Goal: Information Seeking & Learning: Learn about a topic

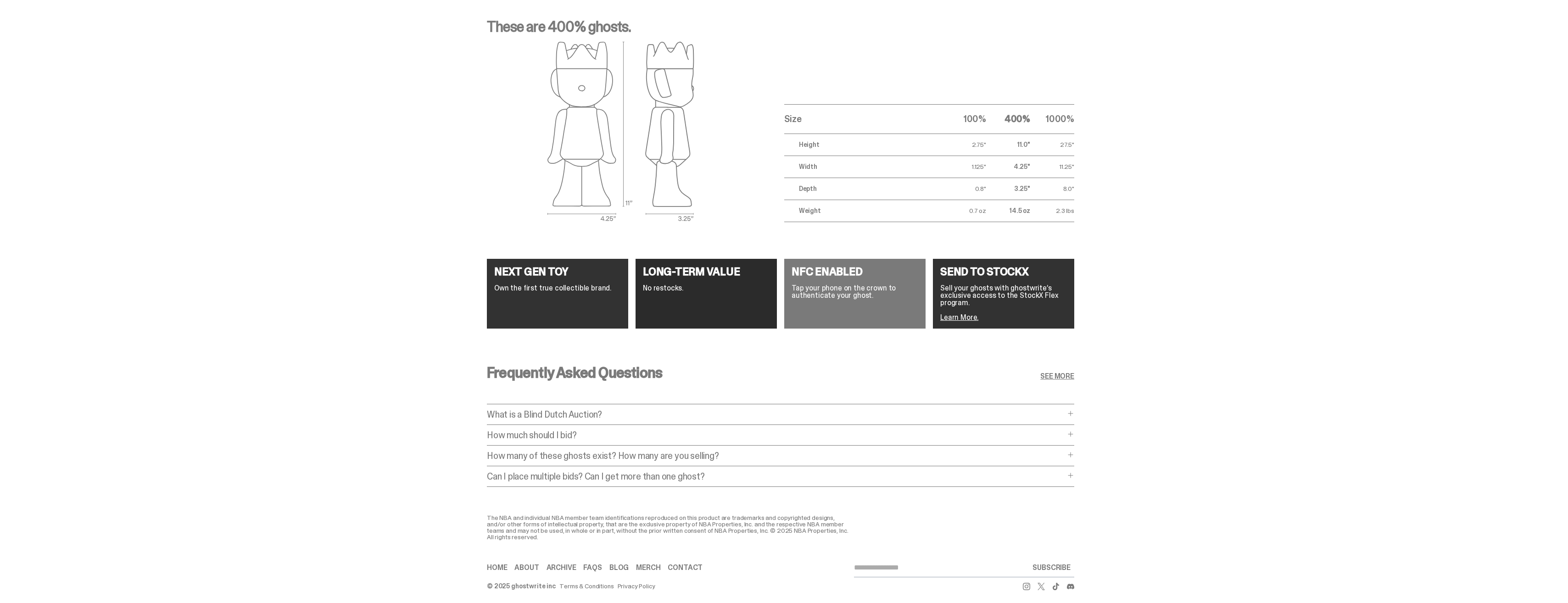
scroll to position [1538, 0]
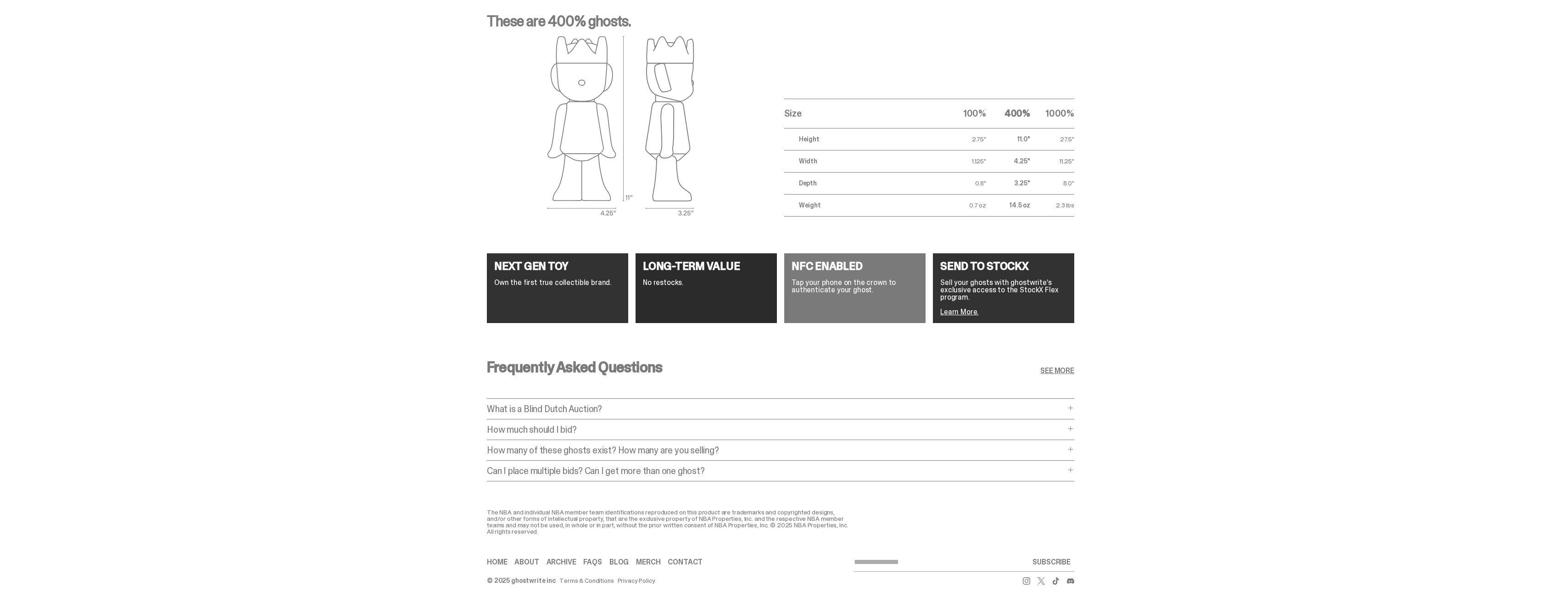
click at [705, 405] on p "What is a Blind Dutch Auction?" at bounding box center [776, 409] width 578 height 9
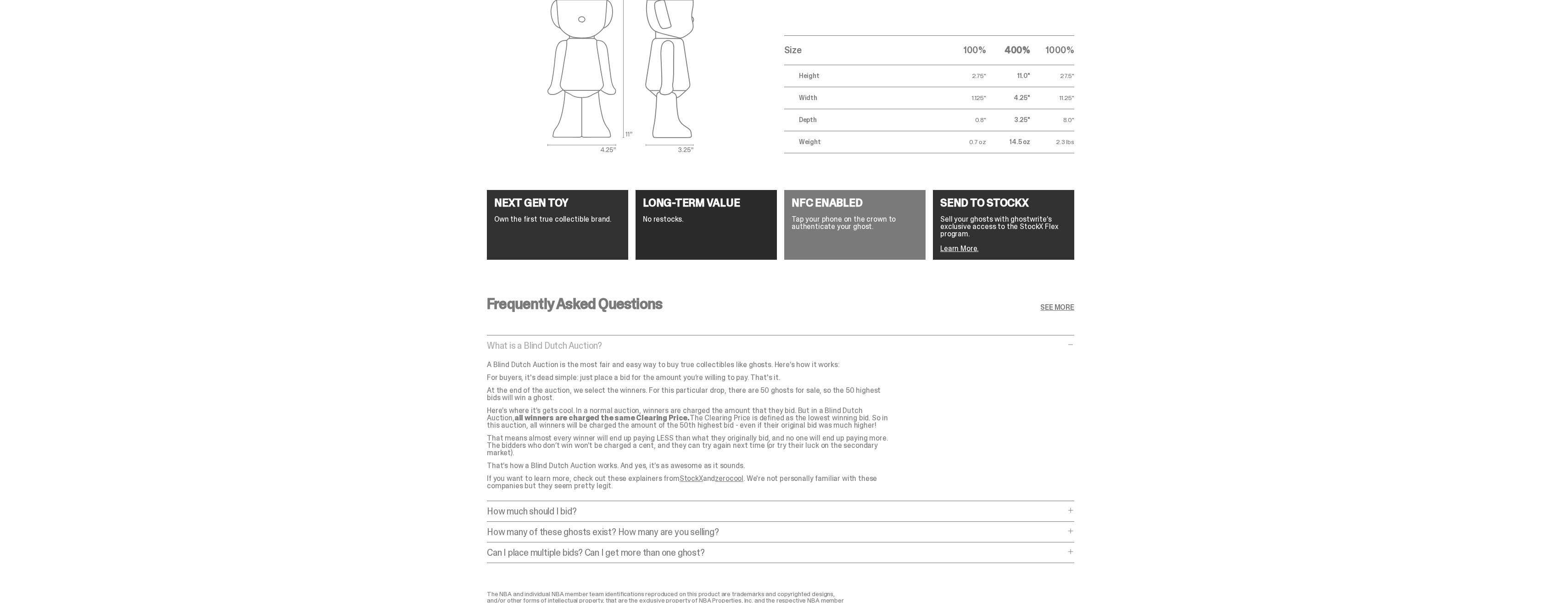
scroll to position [1676, 0]
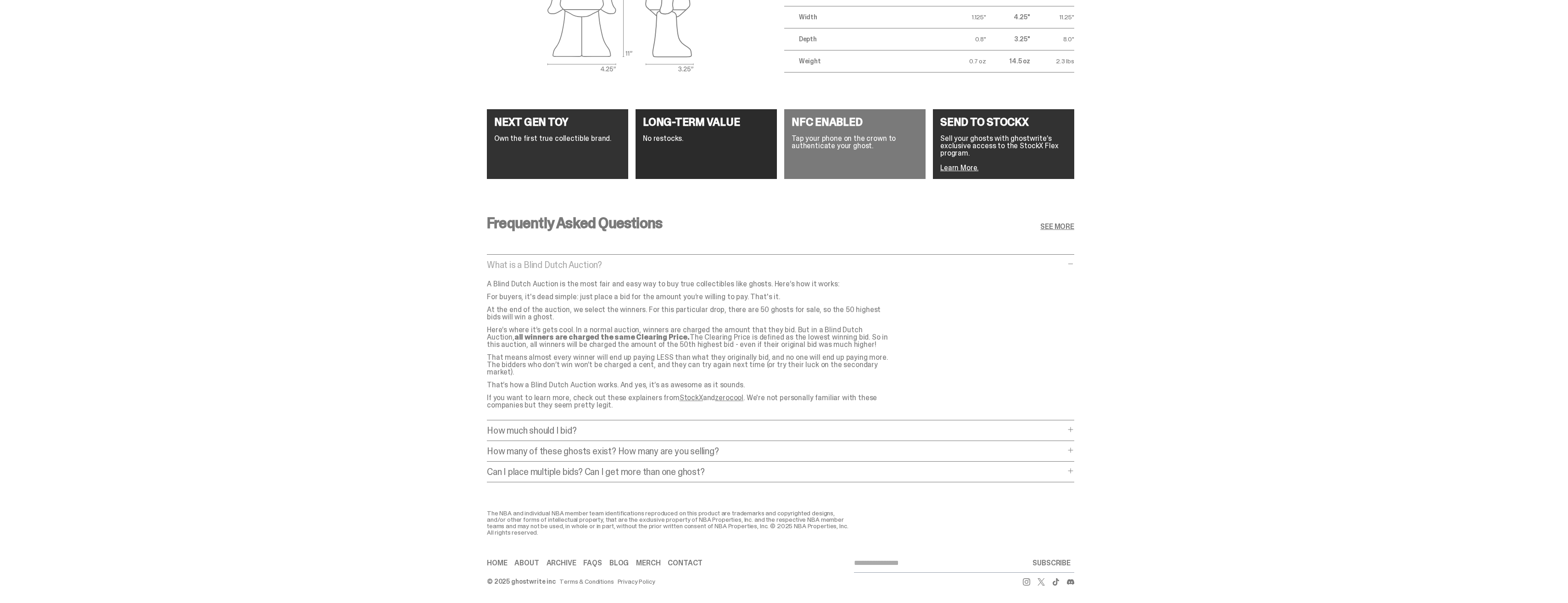
click at [707, 470] on p "Can I place multiple bids? Can I get more than one ghost?" at bounding box center [776, 472] width 578 height 9
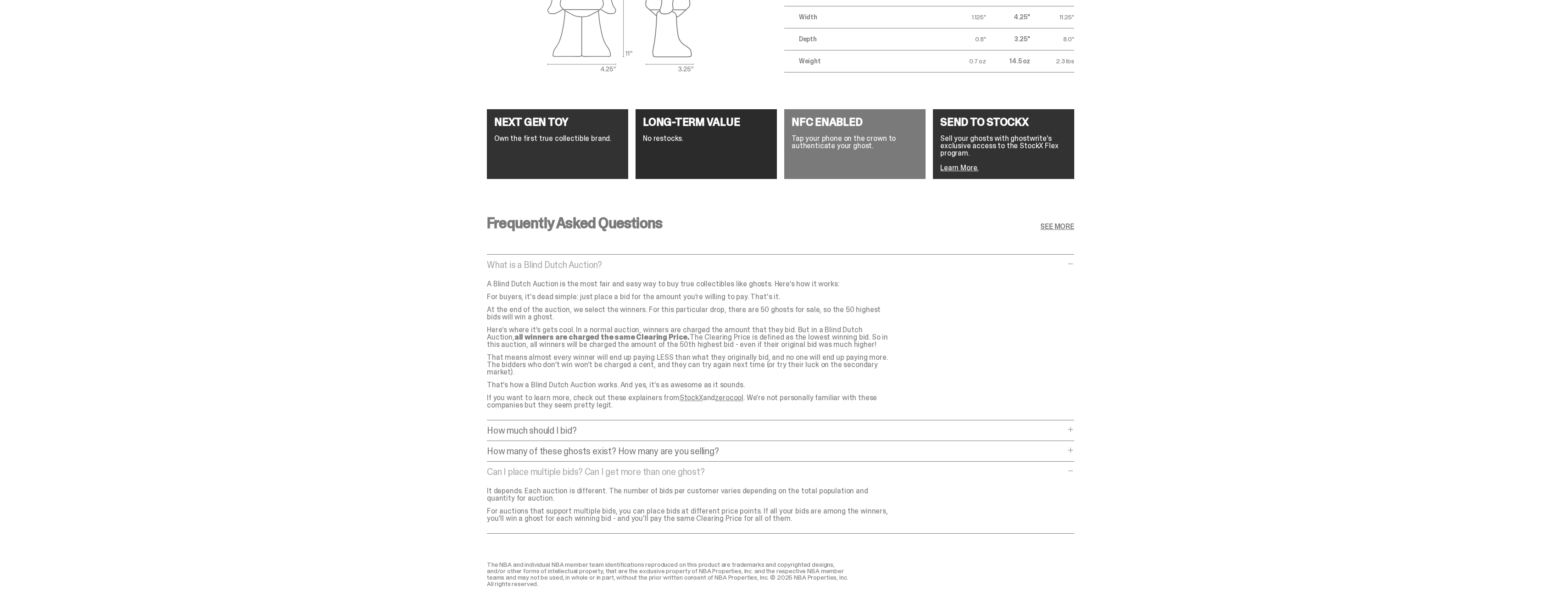
click at [708, 436] on div "Frequently Asked Questions SEE MORE What is a Blind Dutch Auction? What is a Bl…" at bounding box center [780, 377] width 587 height 368
click at [718, 452] on div "How many of these ghosts exist? How many are you selling? How many of these gho…" at bounding box center [780, 454] width 587 height 15
click at [724, 447] on p "How many of these ghosts exist? How many are you selling?" at bounding box center [776, 451] width 578 height 9
click at [723, 429] on div "How much should I bid? How much should I bid? The short answer is: just bid the…" at bounding box center [780, 434] width 587 height 15
click at [719, 426] on p "How much should I bid?" at bounding box center [776, 431] width 578 height 9
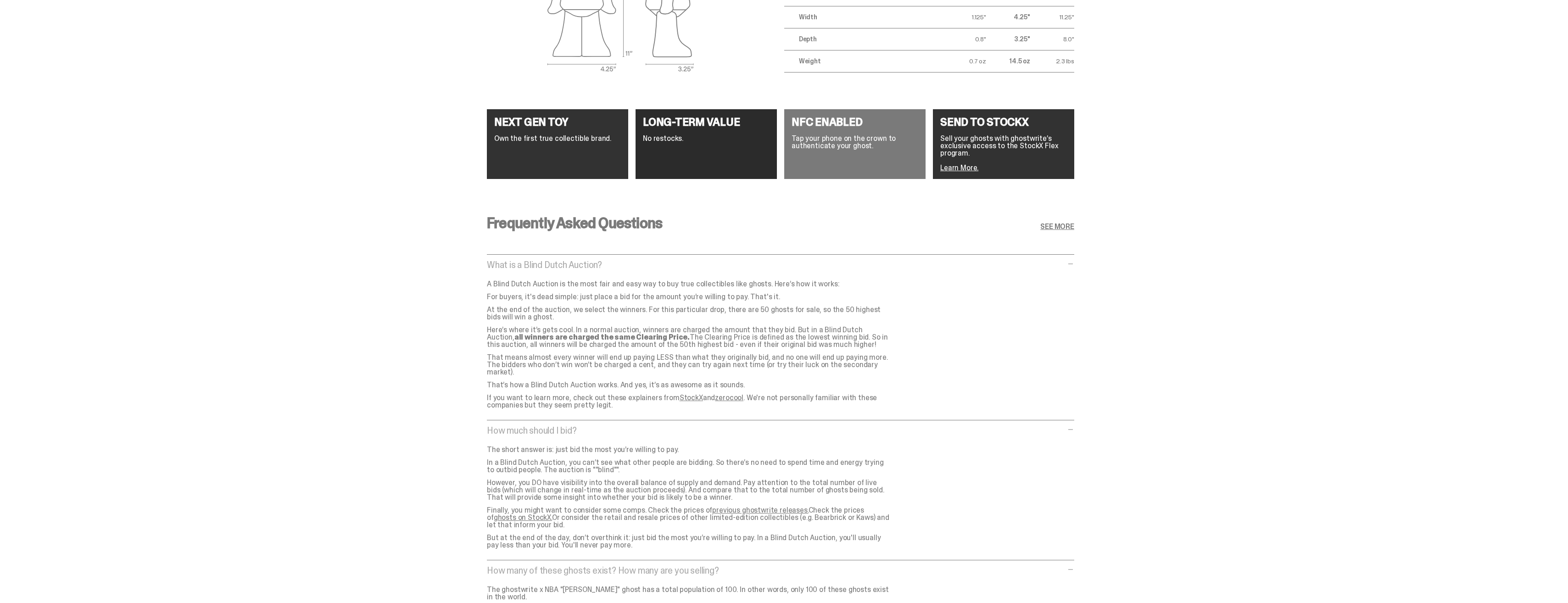
scroll to position [1904, 0]
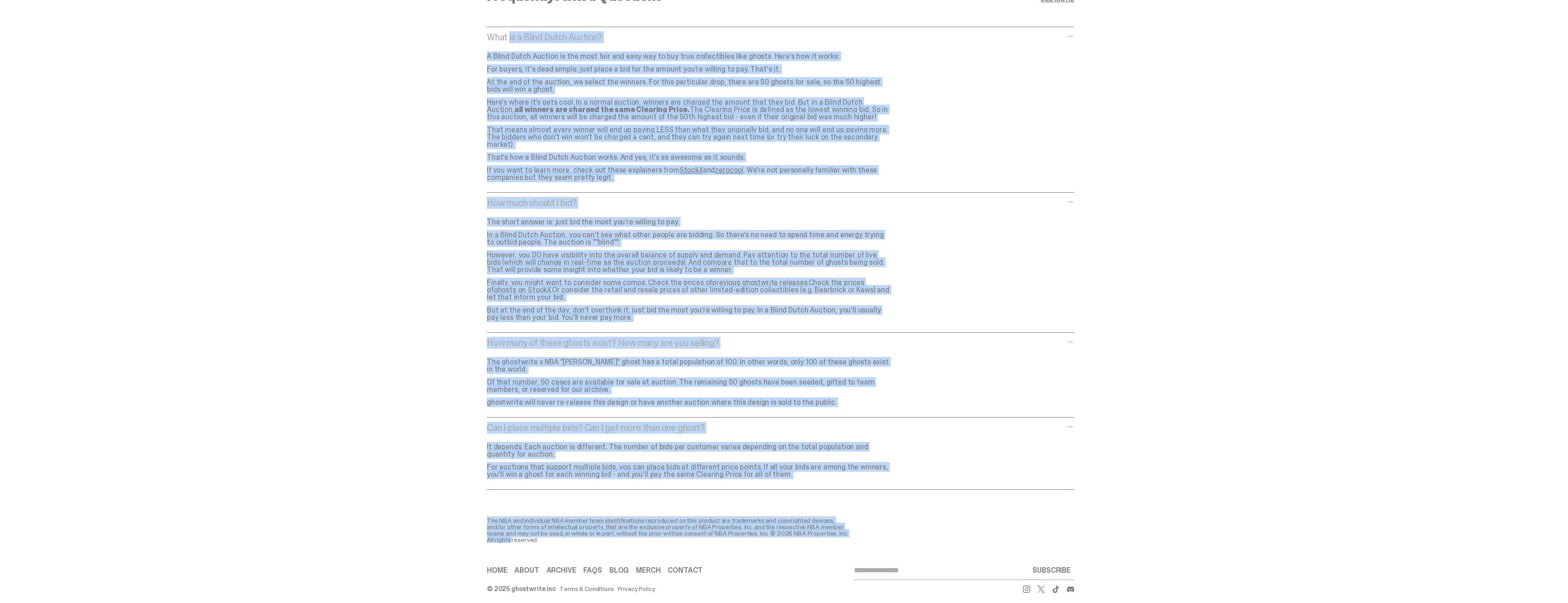
drag, startPoint x: 483, startPoint y: 35, endPoint x: 822, endPoint y: 523, distance: 594.2
drag, startPoint x: 822, startPoint y: 523, endPoint x: 768, endPoint y: 350, distance: 181.2
click at [875, 251] on p "However, you DO have visibility into the overall balance of supply and demand. …" at bounding box center [689, 263] width 404 height 22
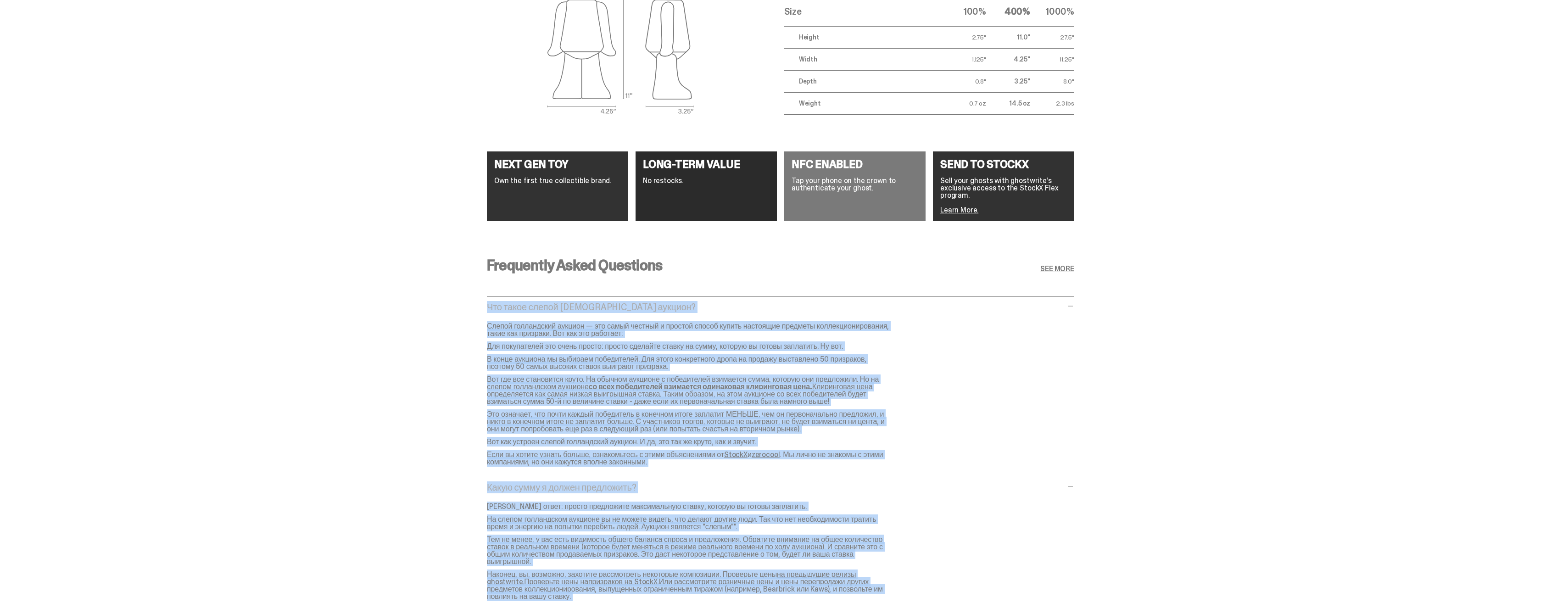
scroll to position [1628, 0]
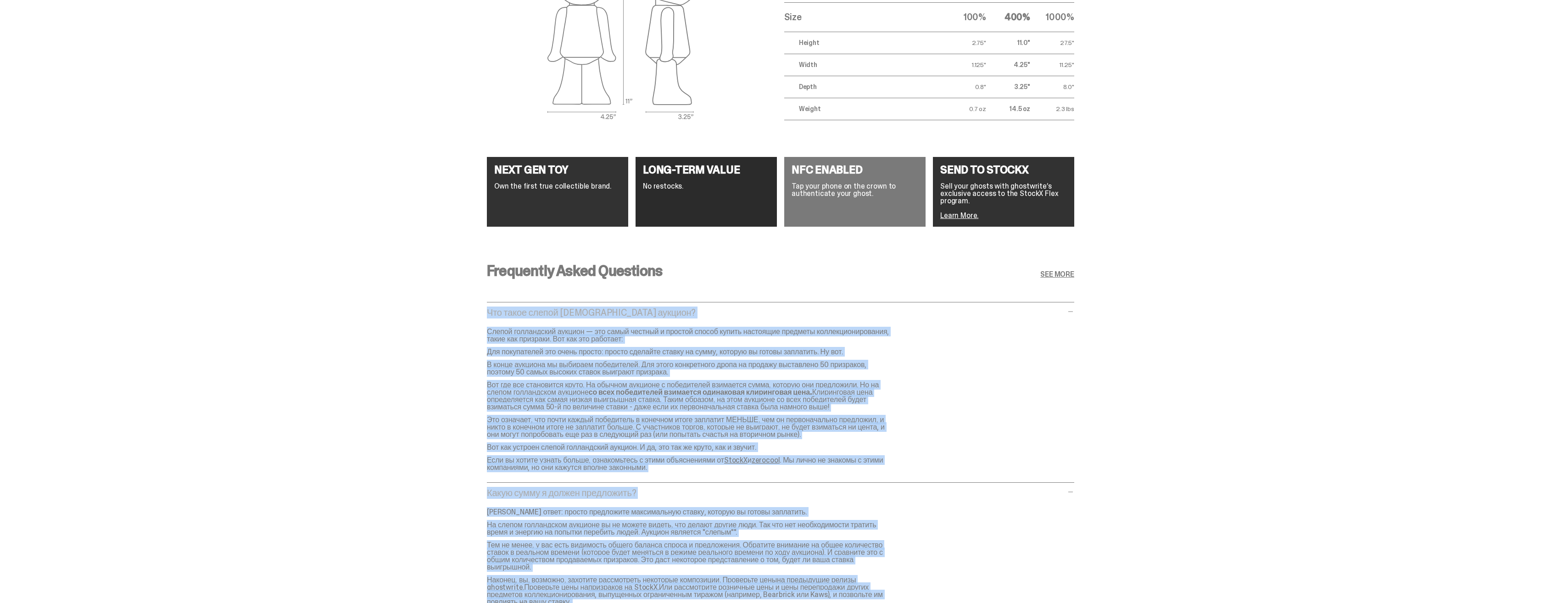
click at [663, 356] on div "Слепой голландский аукцион — это самый честный и простой способ купить настоящи…" at bounding box center [692, 400] width 411 height 143
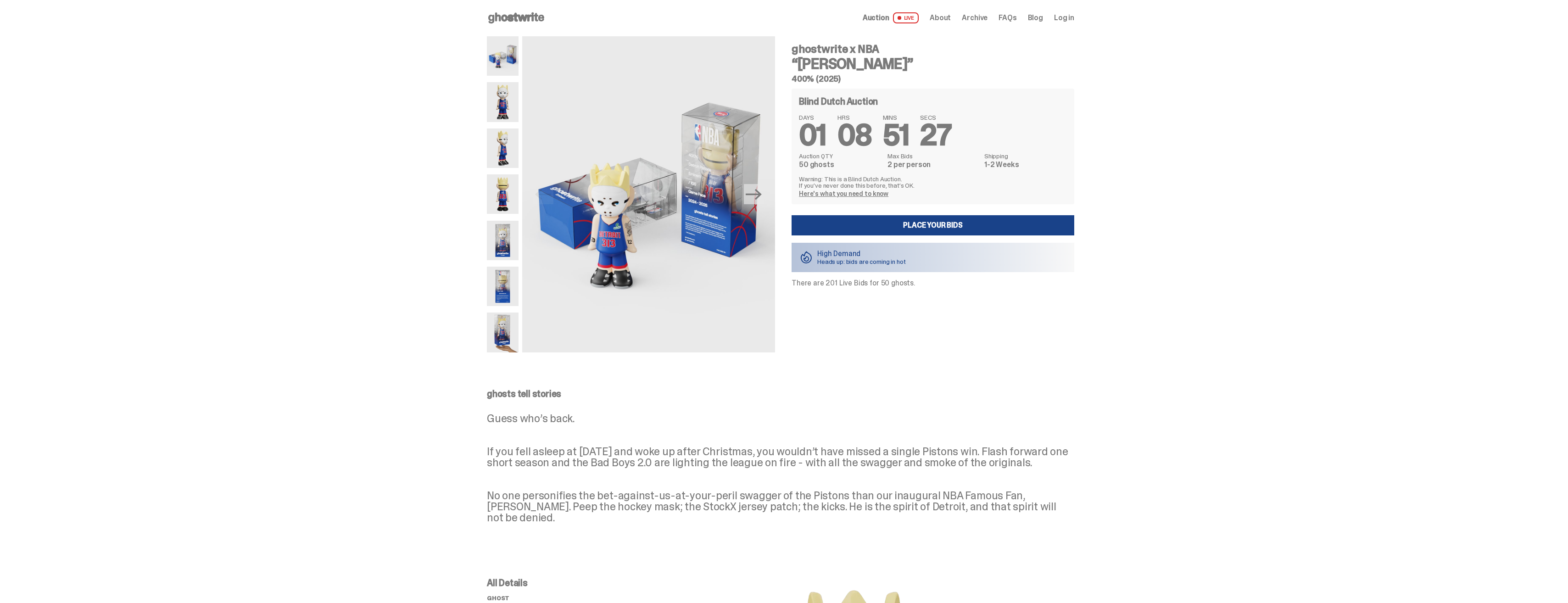
scroll to position [0, 0]
click at [516, 226] on img at bounding box center [502, 241] width 31 height 40
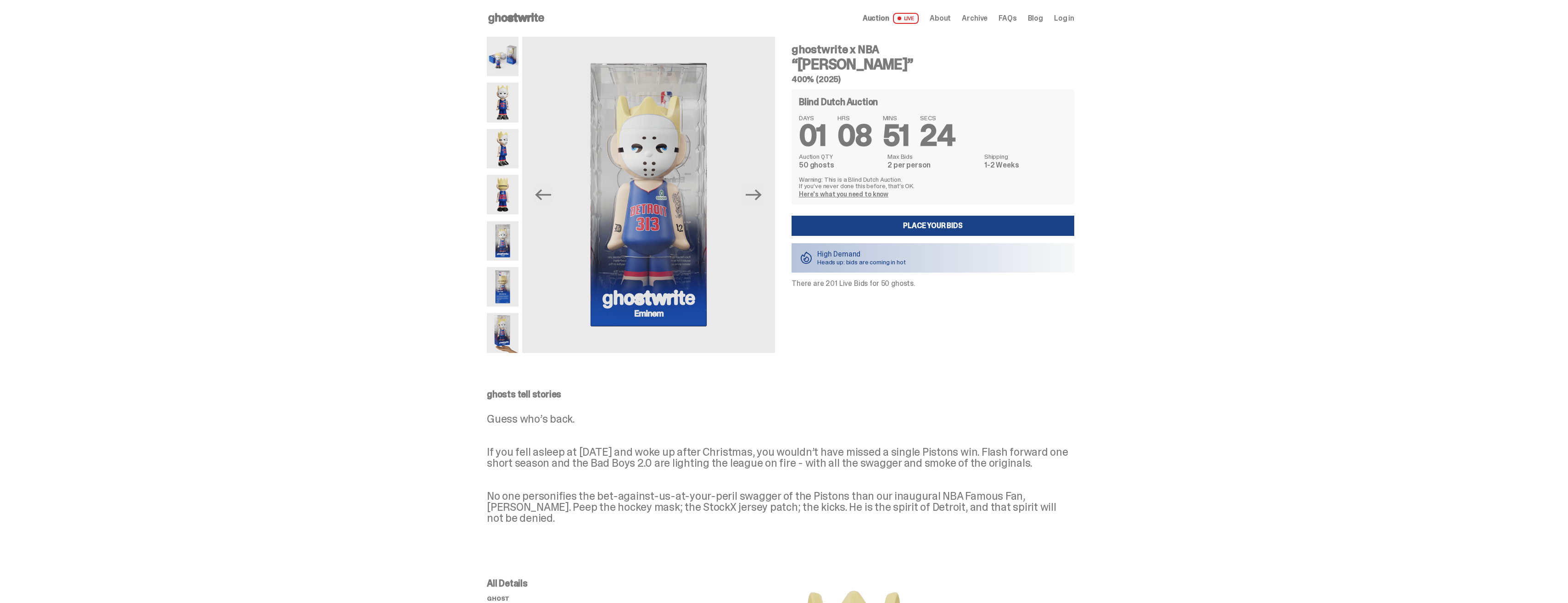
click at [516, 245] on img at bounding box center [502, 241] width 31 height 40
click at [519, 262] on div at bounding box center [502, 195] width 31 height 316
click at [513, 272] on img at bounding box center [502, 287] width 31 height 40
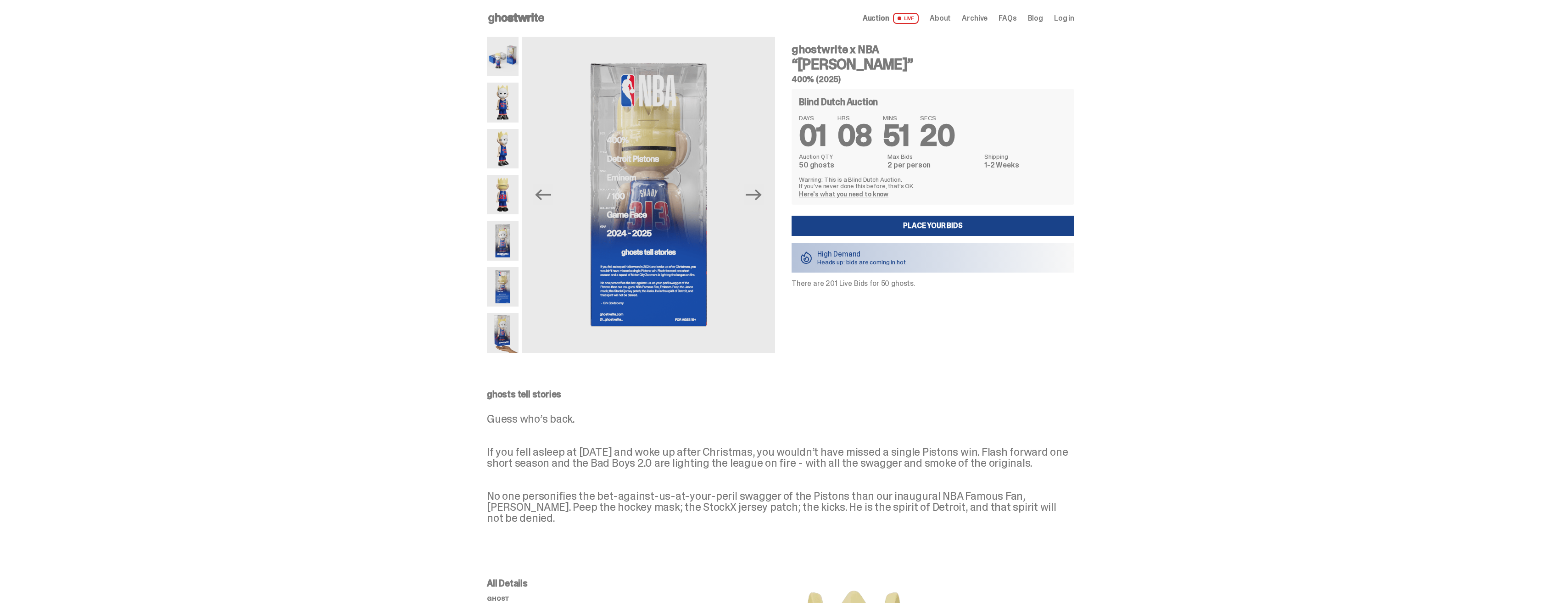
drag, startPoint x: 862, startPoint y: 68, endPoint x: 790, endPoint y: 51, distance: 74.0
click at [790, 51] on div "ghostwrite x NBA “[PERSON_NAME]” 400% (2025) Blind Dutch Auction DAYS 01 HRS 08…" at bounding box center [928, 195] width 294 height 316
copy div "ghostwrite x NBA “[PERSON_NAME]”"
click at [837, 64] on h3 "“[PERSON_NAME]”" at bounding box center [933, 64] width 283 height 15
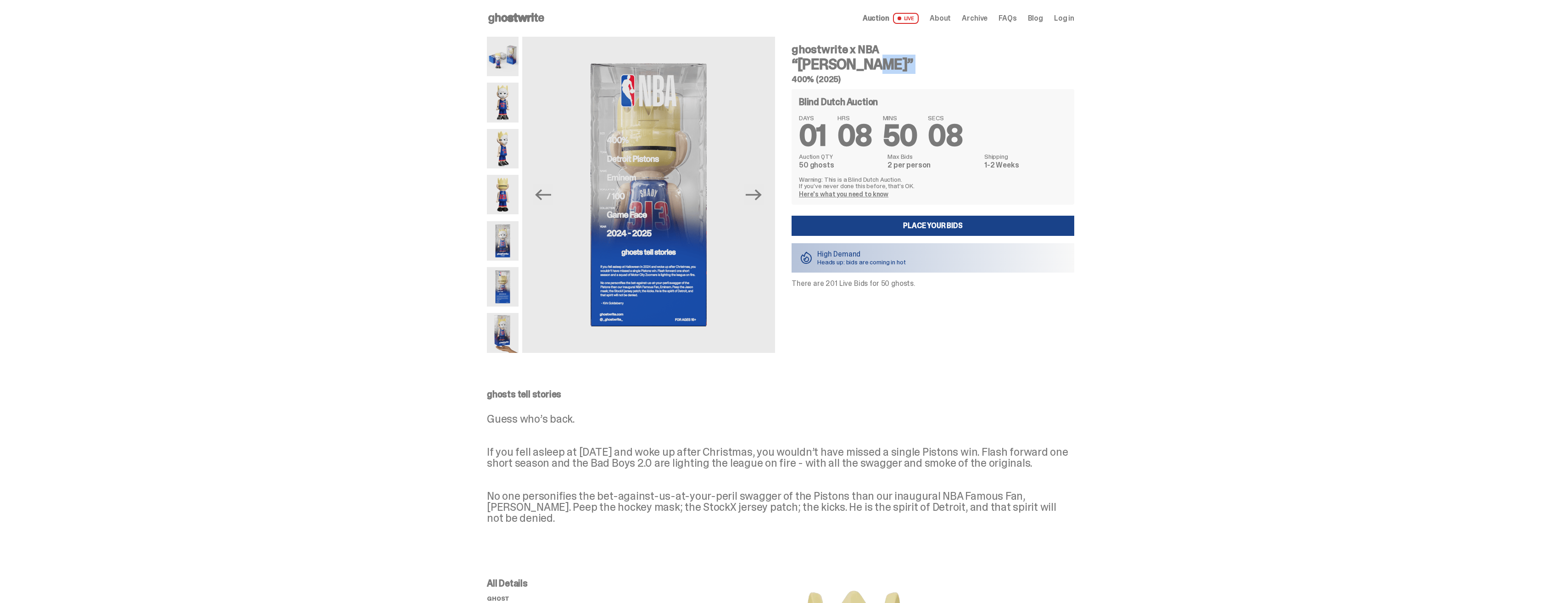
click at [837, 64] on h3 "“[PERSON_NAME]”" at bounding box center [933, 64] width 283 height 15
drag, startPoint x: 837, startPoint y: 64, endPoint x: 821, endPoint y: 57, distance: 17.5
click at [821, 57] on h3 "“[PERSON_NAME]”" at bounding box center [933, 64] width 283 height 15
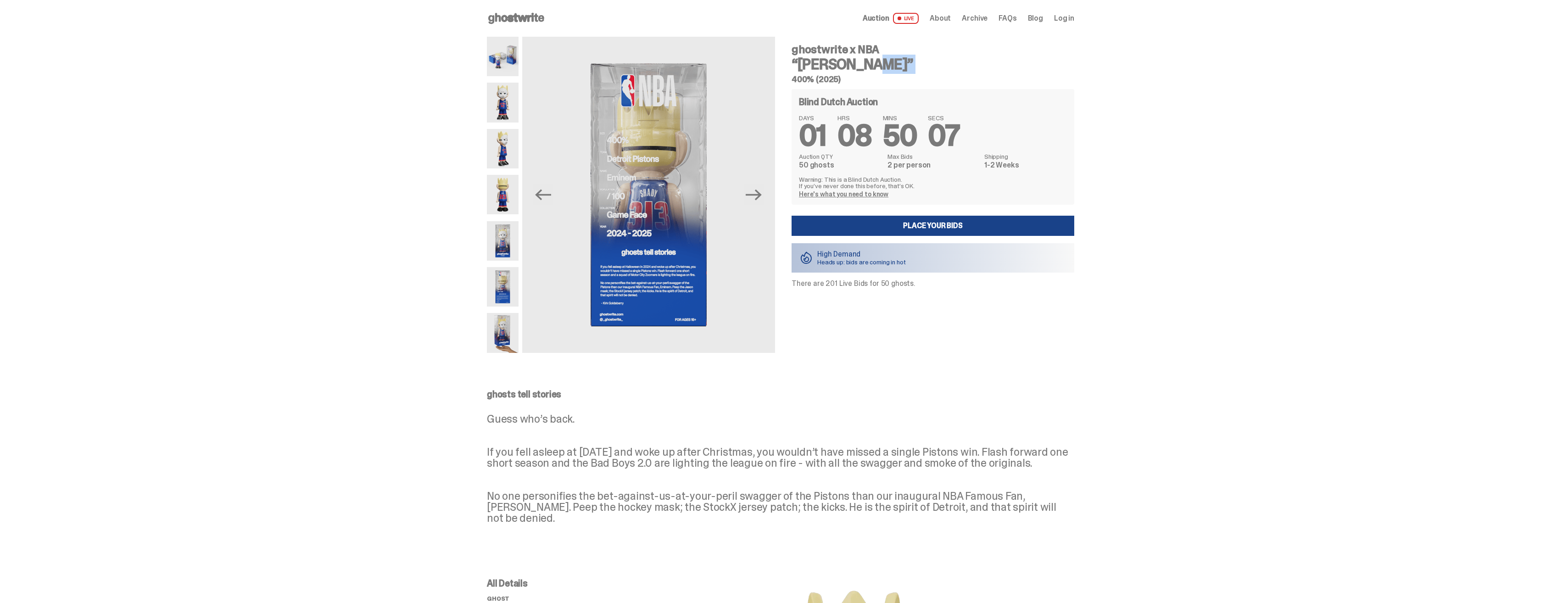
click at [821, 57] on h3 "“[PERSON_NAME]”" at bounding box center [933, 64] width 283 height 15
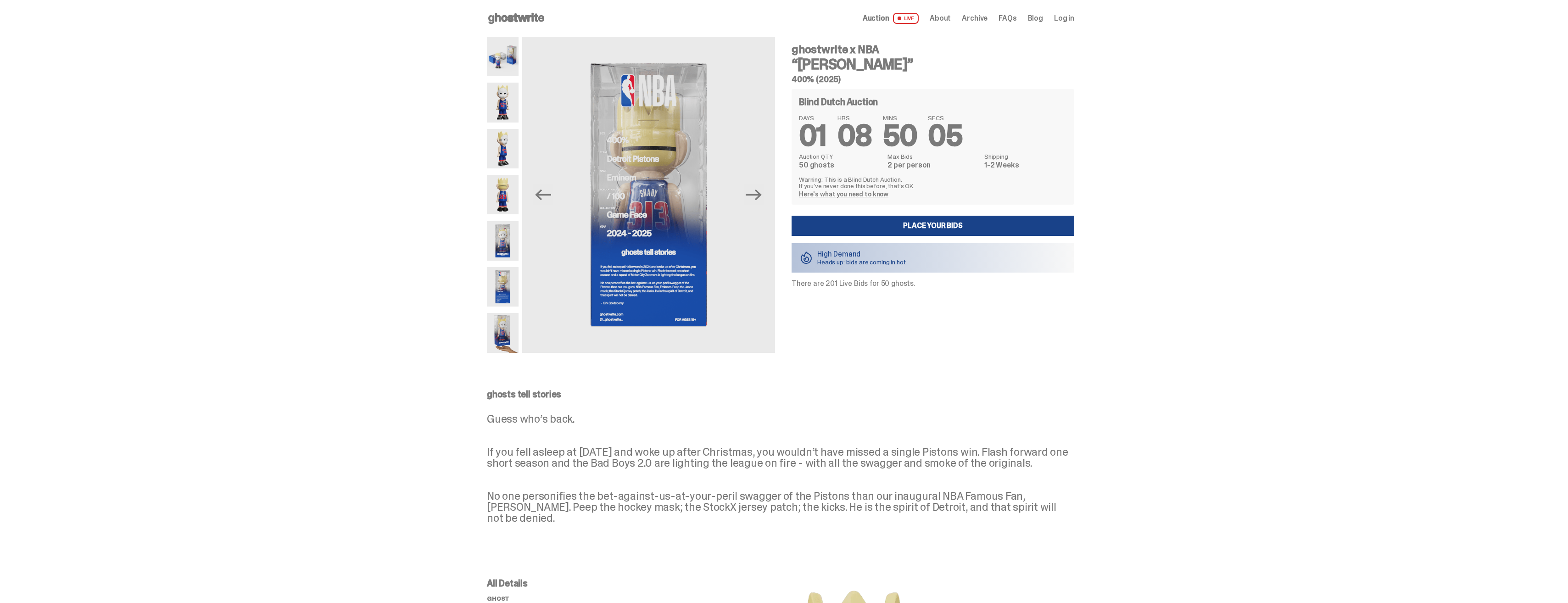
drag, startPoint x: 821, startPoint y: 57, endPoint x: 789, endPoint y: 48, distance: 33.2
click at [789, 48] on div "ghostwrite x NBA “[PERSON_NAME]” 400% (2025) Blind Dutch Auction DAYS 01 HRS 08…" at bounding box center [928, 195] width 294 height 316
drag, startPoint x: 789, startPoint y: 48, endPoint x: 860, endPoint y: 64, distance: 72.8
click at [860, 64] on div "ghostwrite x NBA “[PERSON_NAME]” 400% (2025) Blind Dutch Auction DAYS 01 HRS 08…" at bounding box center [928, 195] width 294 height 316
drag, startPoint x: 860, startPoint y: 64, endPoint x: 816, endPoint y: 61, distance: 44.1
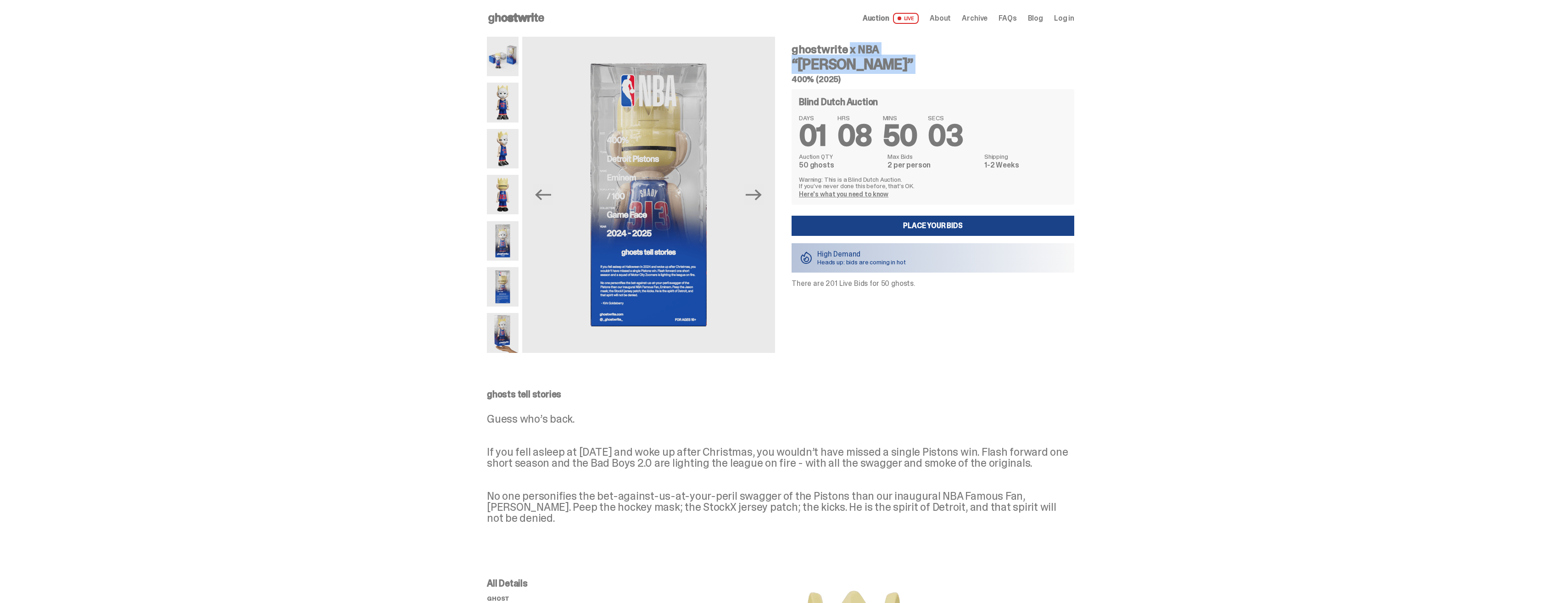
copy div "ghostwrite x NBA “[PERSON_NAME]”"
drag, startPoint x: 867, startPoint y: 82, endPoint x: 784, endPoint y: 43, distance: 91.7
click at [784, 43] on div "ghostwrite x NBA “[PERSON_NAME]” 400% (2025) Blind Dutch Auction DAYS 01 HRS 08…" at bounding box center [928, 195] width 294 height 316
drag, startPoint x: 784, startPoint y: 43, endPoint x: 826, endPoint y: 60, distance: 45.3
copy div "ghostwrite x NBA “[PERSON_NAME]” 400% (2025)"
